Goal: Check status: Check status

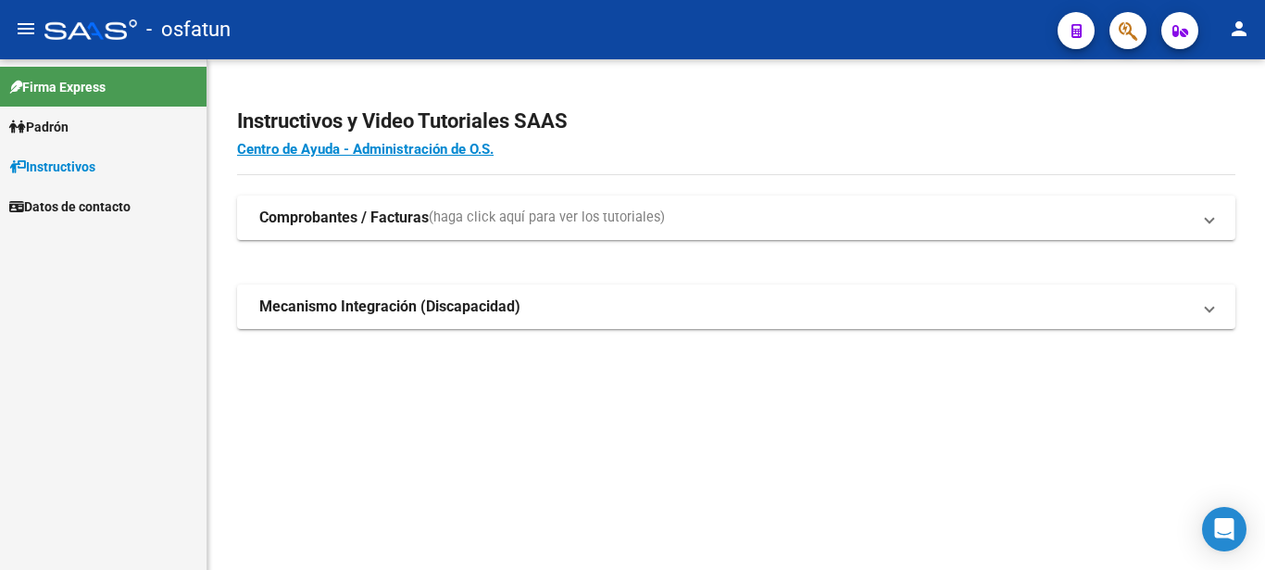
click at [81, 113] on link "Padrón" at bounding box center [103, 127] width 207 height 40
click at [70, 159] on link "Análisis Afiliado" at bounding box center [103, 166] width 207 height 40
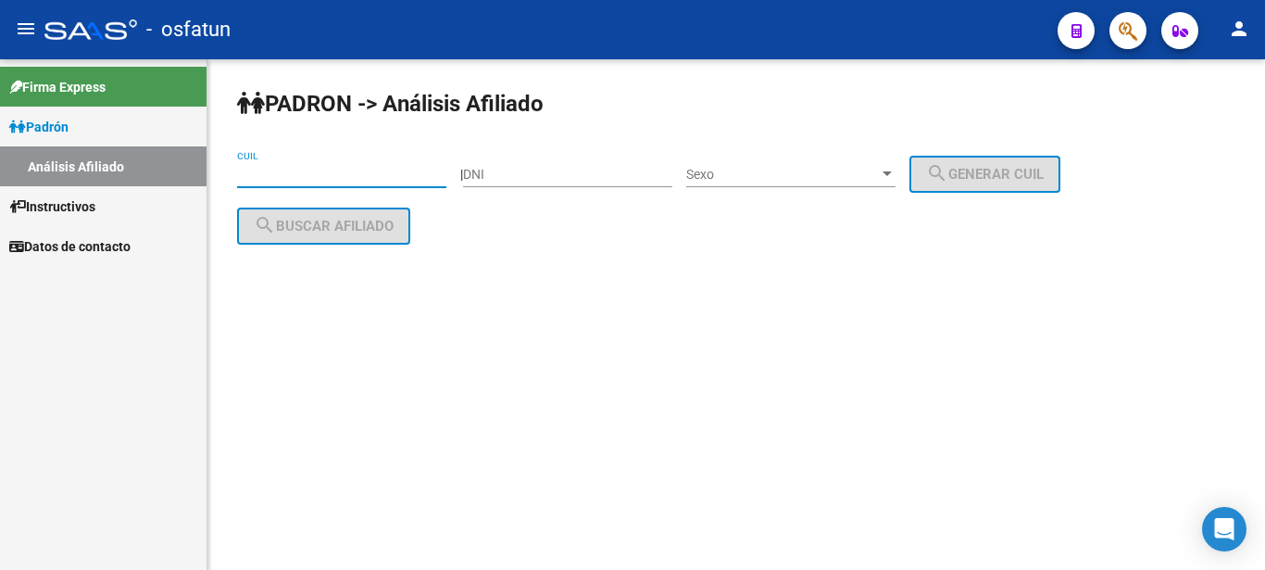
paste input "20-33550174-9"
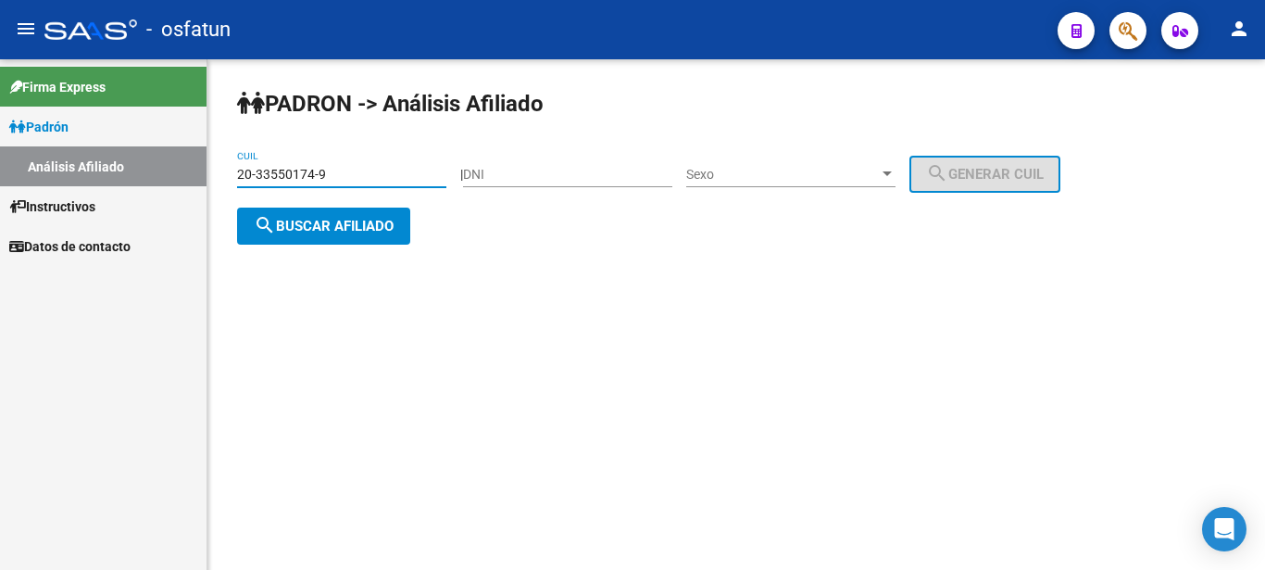
type input "20-33550174-9"
click at [308, 232] on span "search Buscar afiliado" at bounding box center [324, 226] width 140 height 17
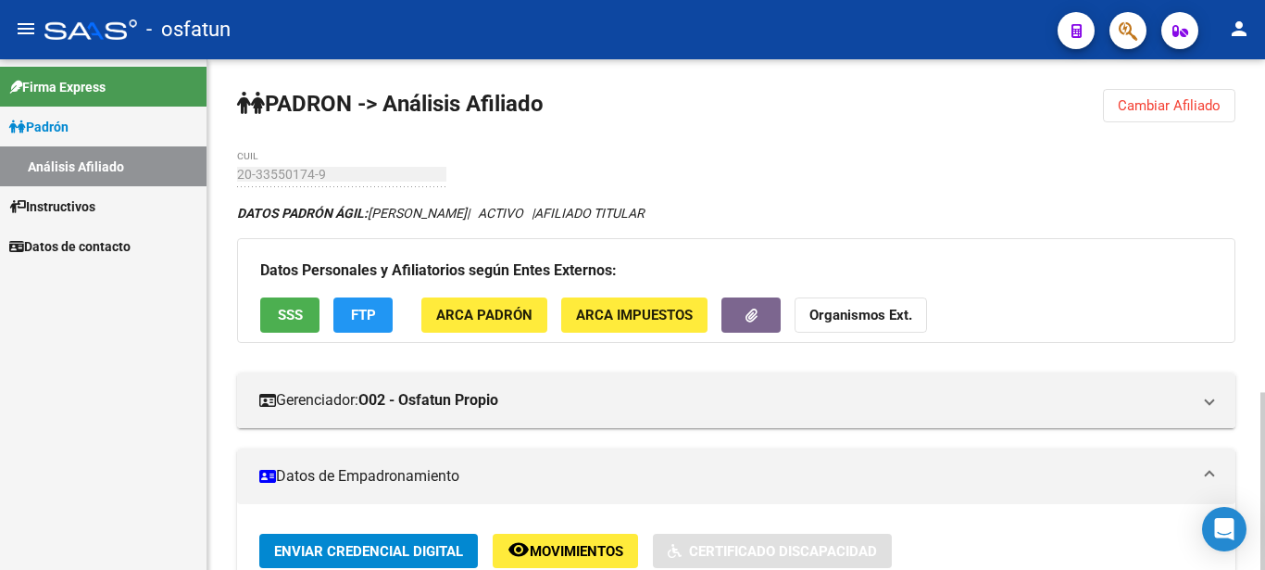
click at [883, 317] on strong "Organismos Ext." at bounding box center [860, 315] width 103 height 17
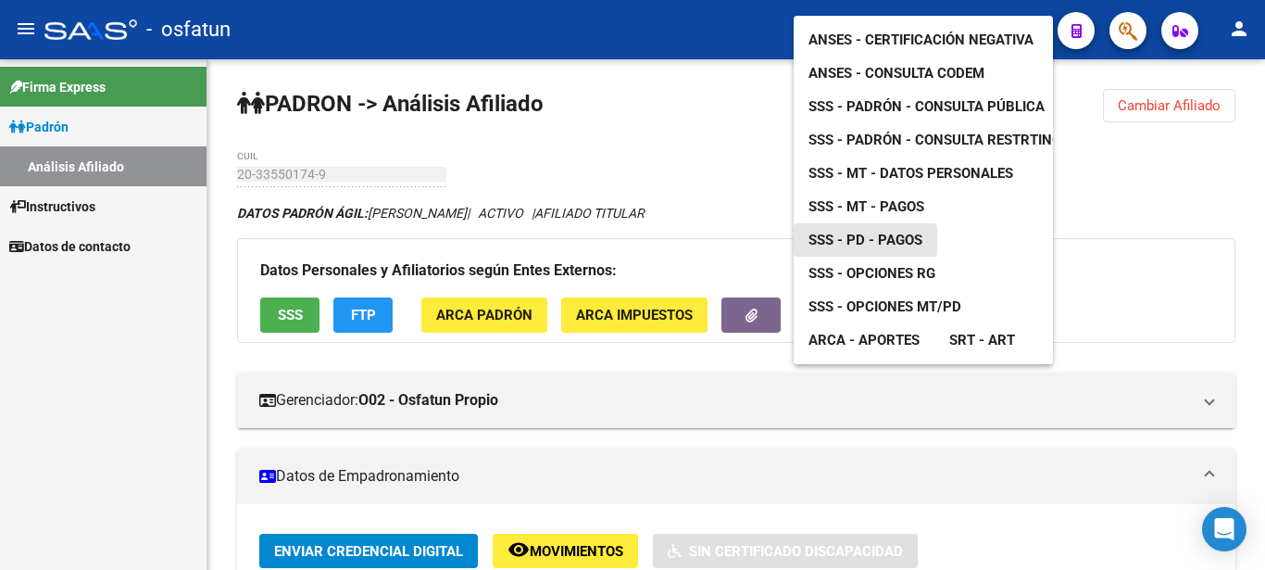
click at [884, 223] on link "SSS - PD - Pagos" at bounding box center [866, 239] width 144 height 33
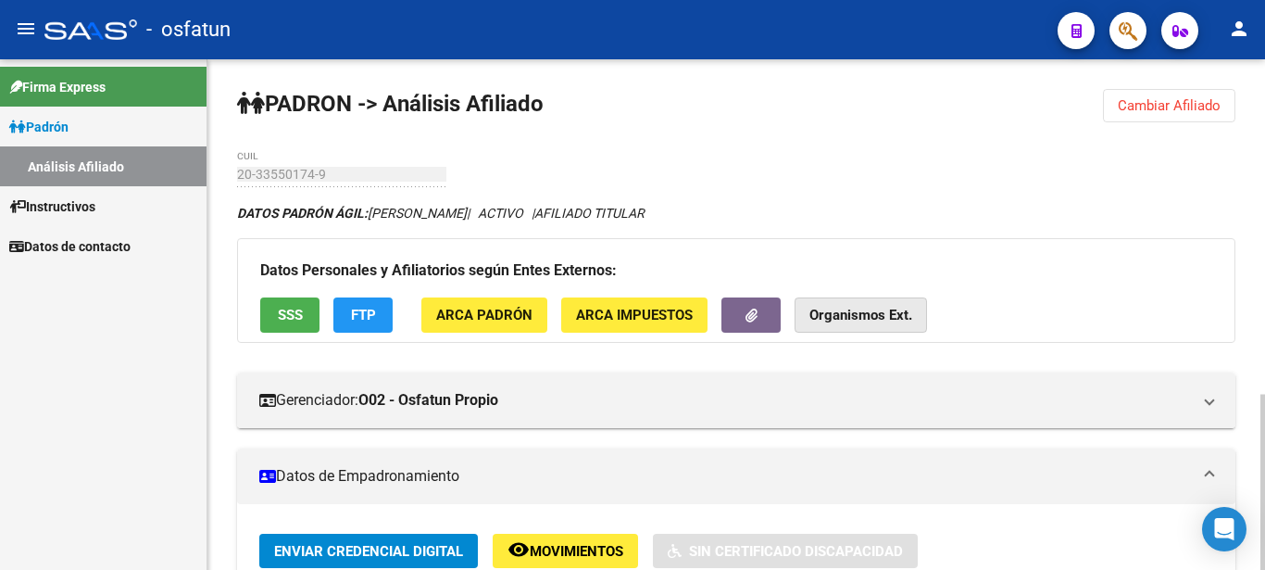
click at [893, 305] on button "Organismos Ext." at bounding box center [861, 314] width 132 height 34
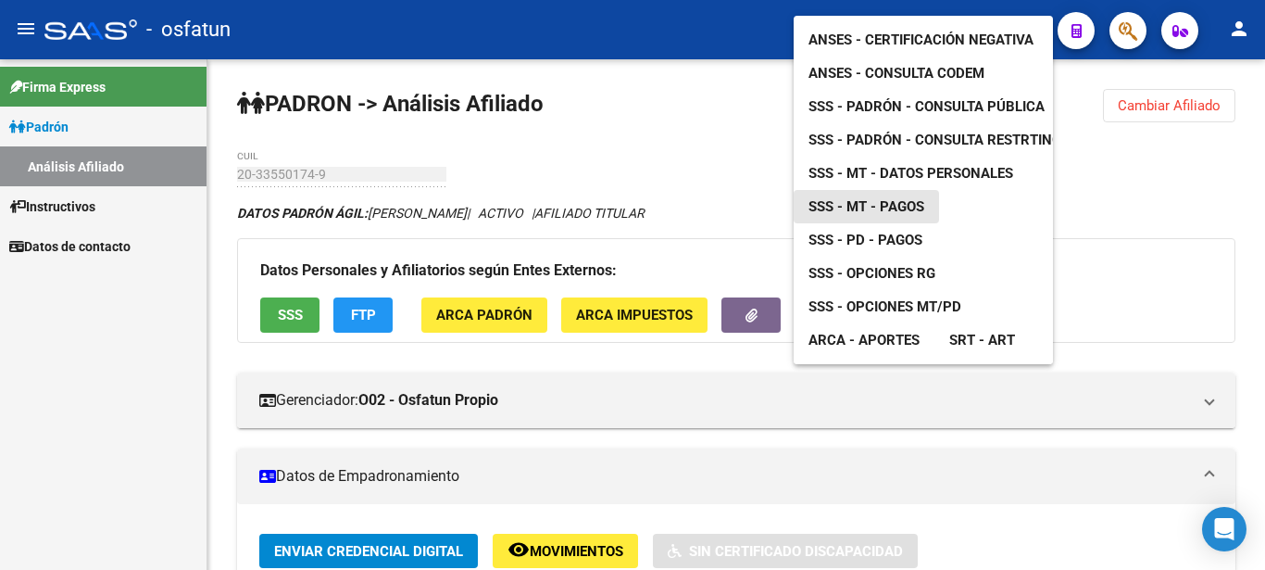
click at [883, 198] on span "SSS - MT - Pagos" at bounding box center [867, 206] width 116 height 17
